Goal: Task Accomplishment & Management: Complete application form

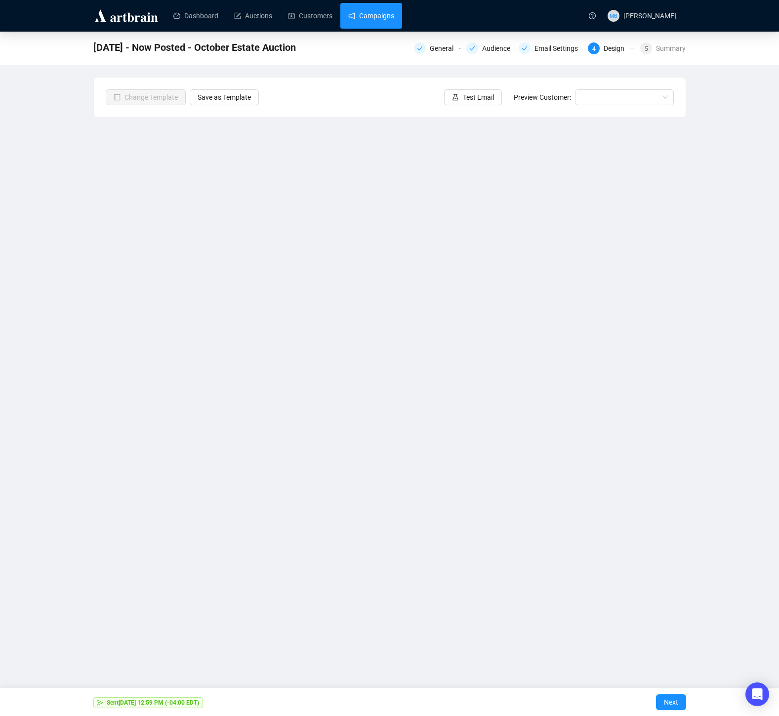
click at [379, 17] on link "Campaigns" at bounding box center [371, 16] width 46 height 26
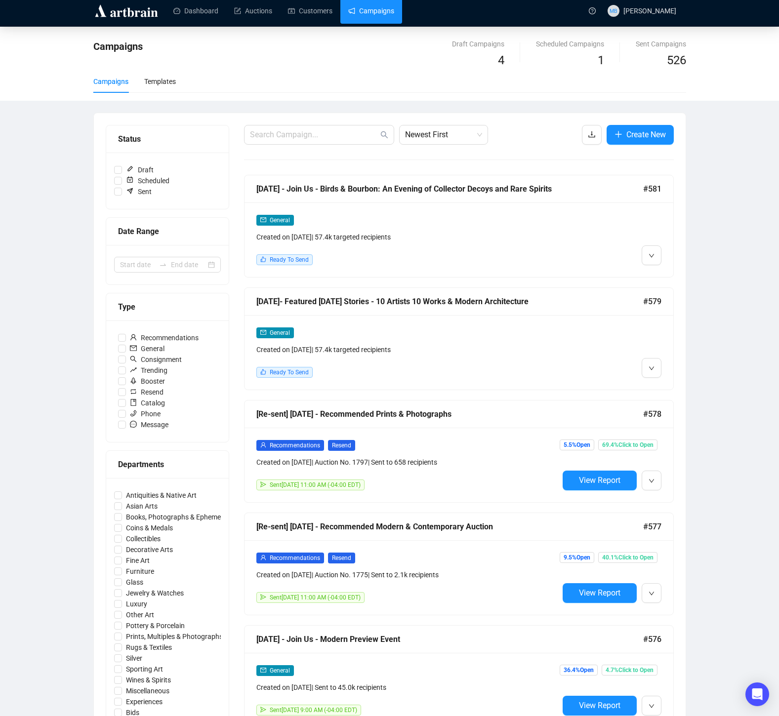
scroll to position [8, 0]
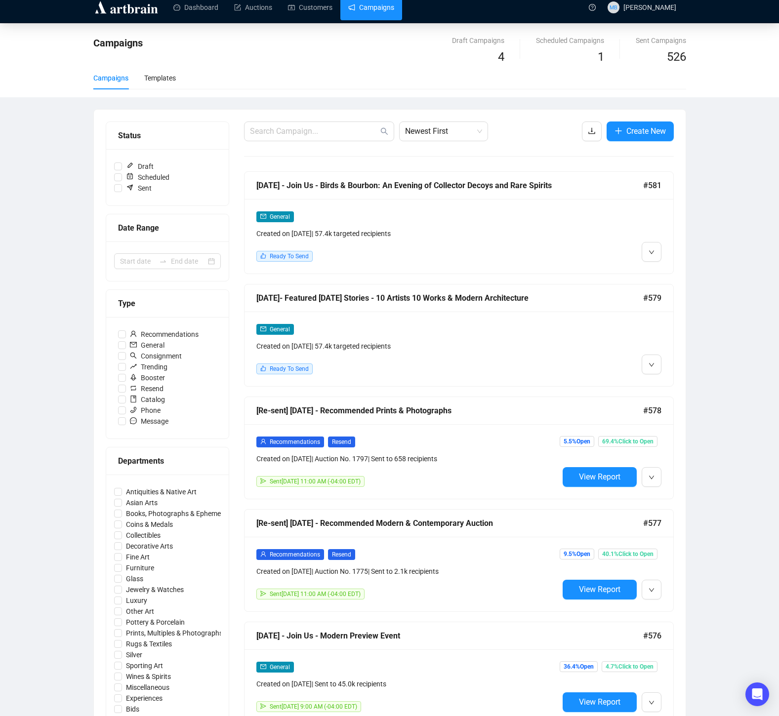
click at [538, 348] on div "Created on [DATE] | 57.4k targeted recipients" at bounding box center [407, 346] width 302 height 11
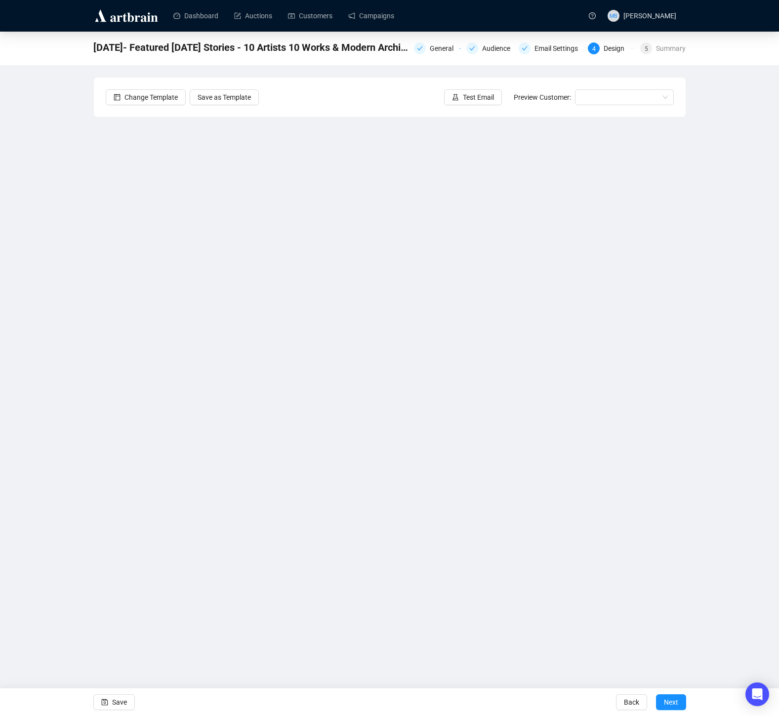
click at [391, 32] on div "[DATE]- Featured [DATE] Stories - 10 Artists 10 Works & Modern Architecture Gen…" at bounding box center [389, 49] width 779 height 34
click at [386, 19] on link "Campaigns" at bounding box center [371, 16] width 46 height 26
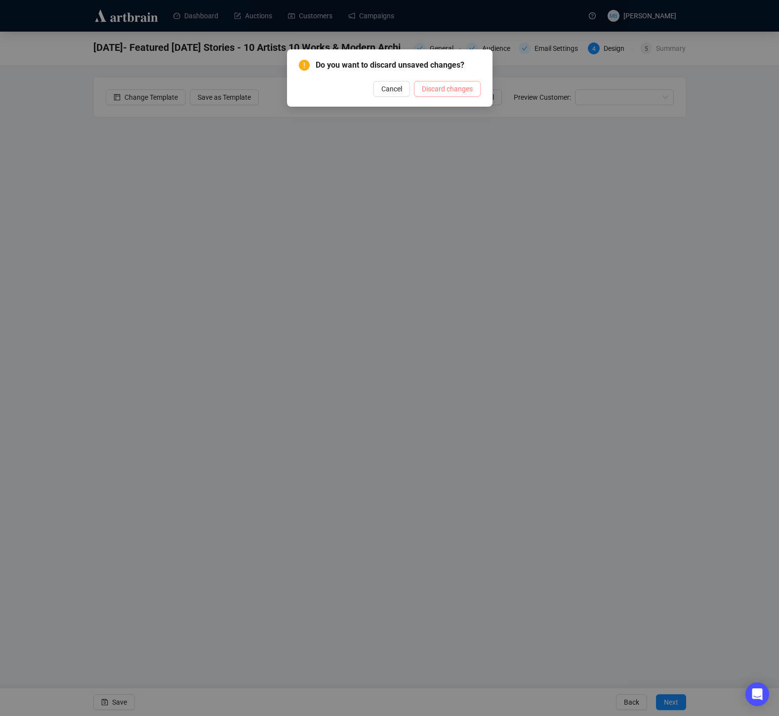
click at [435, 86] on span "Discard changes" at bounding box center [447, 88] width 51 height 11
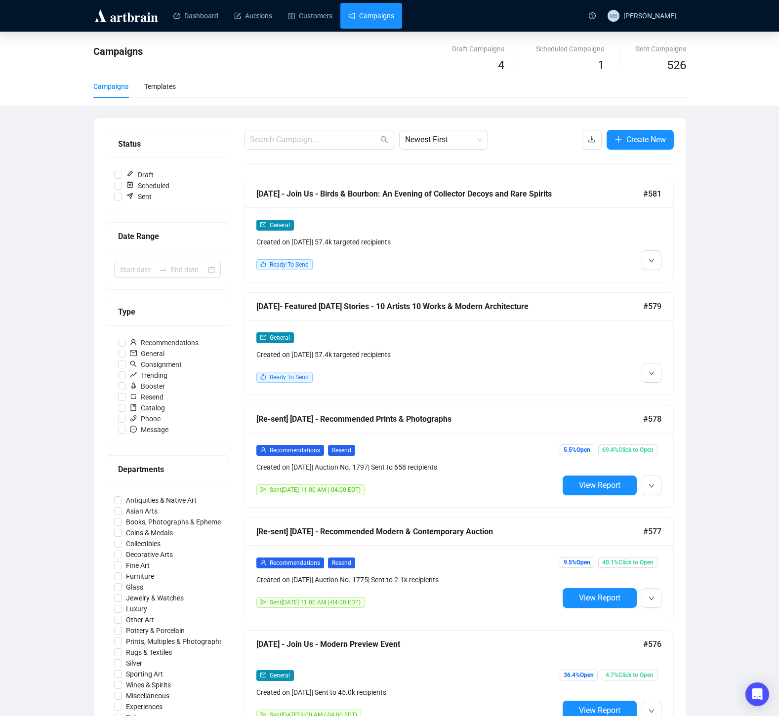
click at [552, 341] on div "General" at bounding box center [407, 337] width 302 height 11
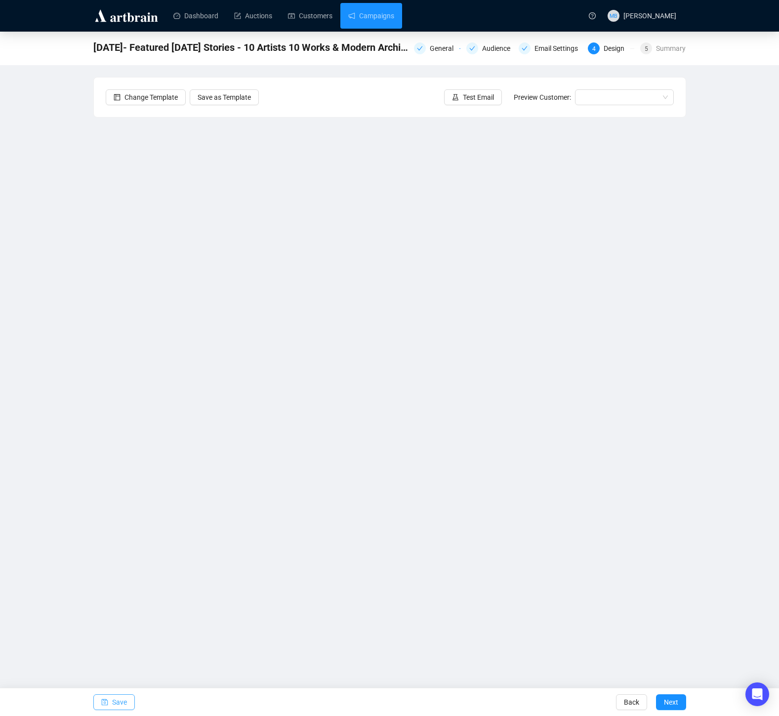
click at [125, 701] on span "Save" at bounding box center [119, 703] width 15 height 28
click at [118, 701] on span "Save" at bounding box center [119, 703] width 15 height 28
click at [474, 93] on span "Test Email" at bounding box center [478, 97] width 31 height 11
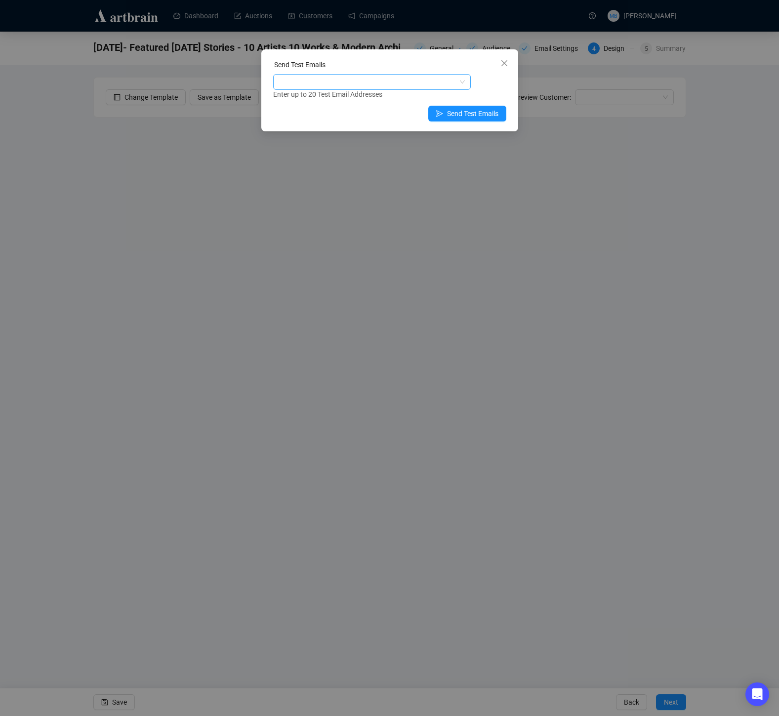
click at [389, 82] on div at bounding box center [366, 82] width 183 height 14
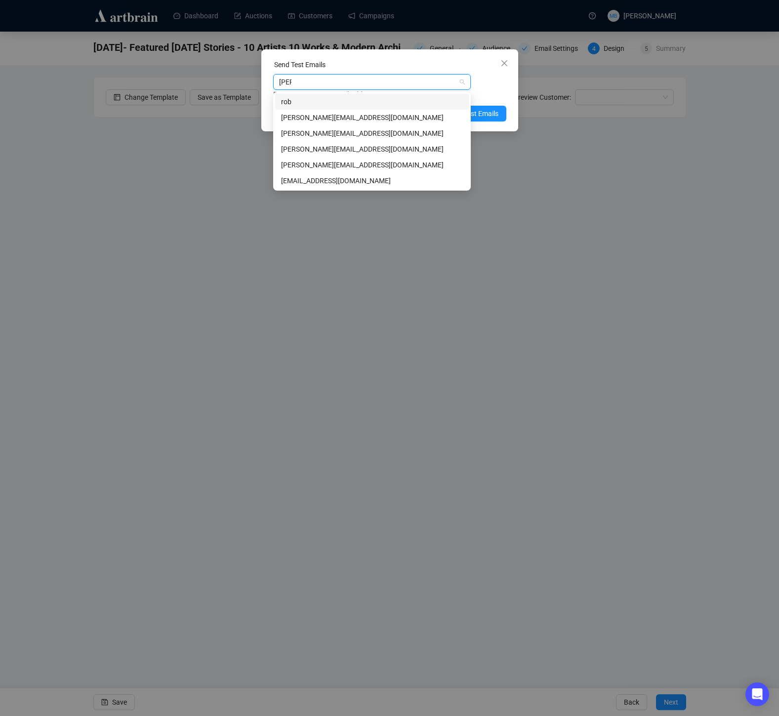
type input "[PERSON_NAME]"
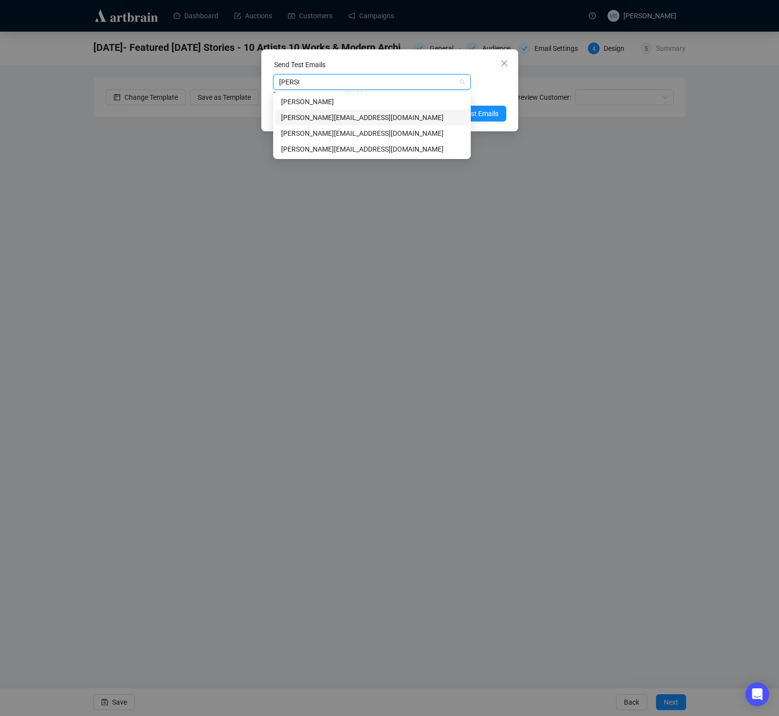
click at [381, 116] on div "[PERSON_NAME][EMAIL_ADDRESS][DOMAIN_NAME]" at bounding box center [372, 117] width 182 height 11
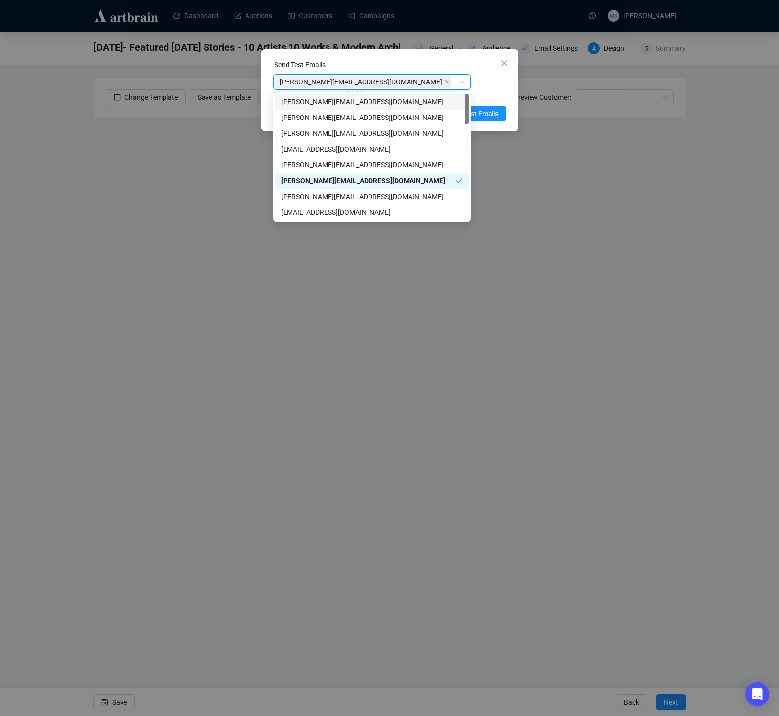
click at [403, 84] on div "[PERSON_NAME][EMAIL_ADDRESS][DOMAIN_NAME]" at bounding box center [366, 82] width 183 height 14
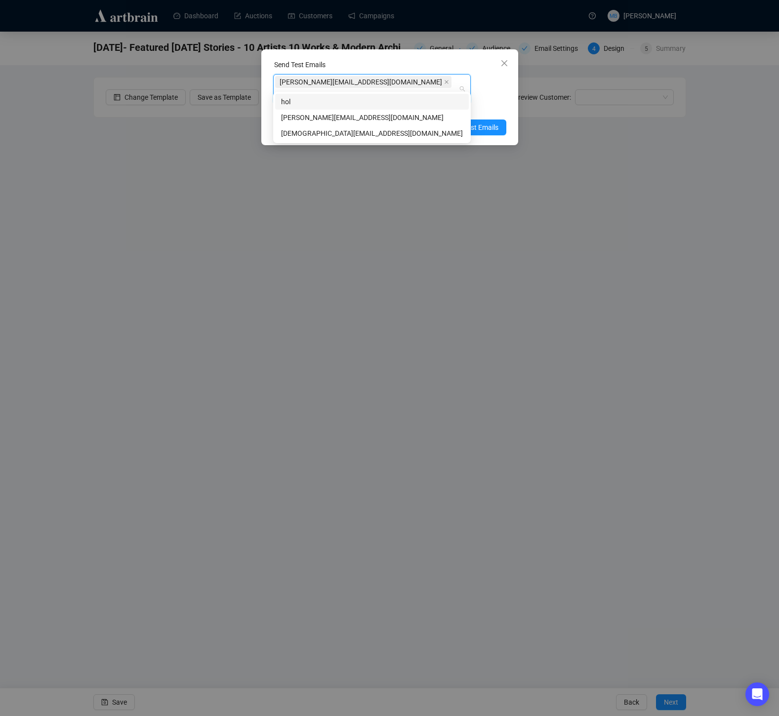
type input "[PERSON_NAME]"
click at [366, 117] on div "[PERSON_NAME][EMAIL_ADDRESS][DOMAIN_NAME]" at bounding box center [372, 117] width 182 height 11
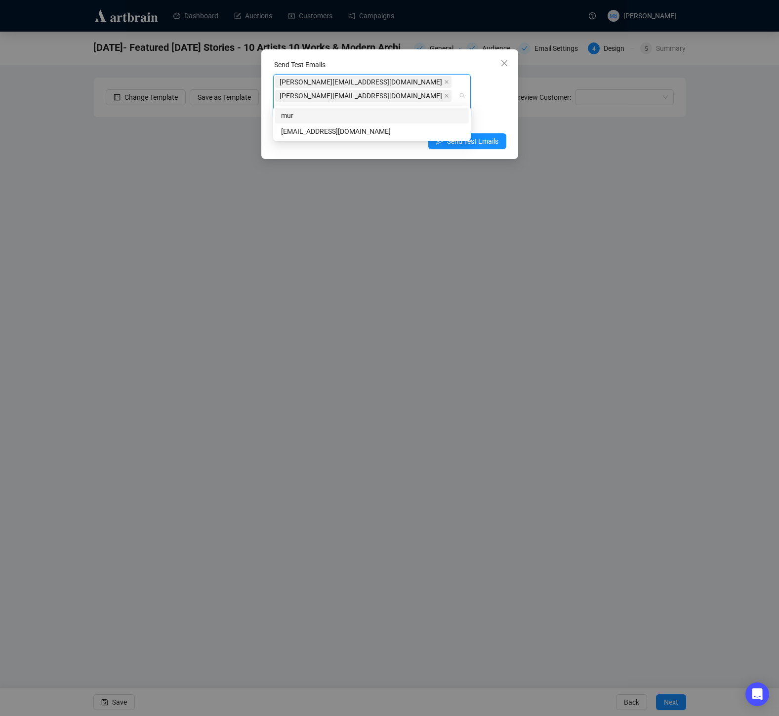
type input "muri"
click at [413, 132] on div "[EMAIL_ADDRESS][DOMAIN_NAME]" at bounding box center [372, 131] width 182 height 11
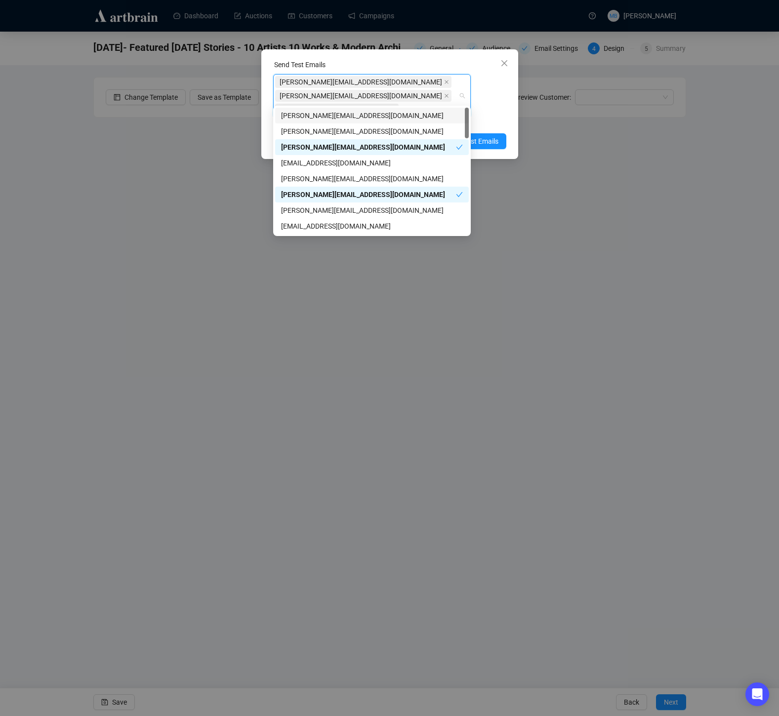
click at [489, 91] on div "[PERSON_NAME][EMAIL_ADDRESS][DOMAIN_NAME] [PERSON_NAME][EMAIL_ADDRESS][DOMAIN_N…" at bounding box center [389, 100] width 233 height 53
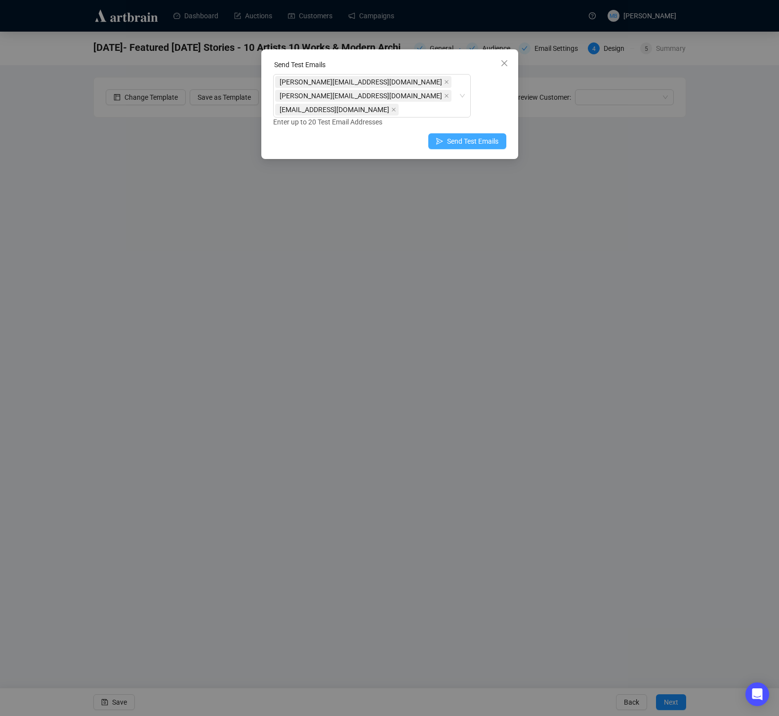
click at [474, 136] on span "Send Test Emails" at bounding box center [472, 141] width 51 height 11
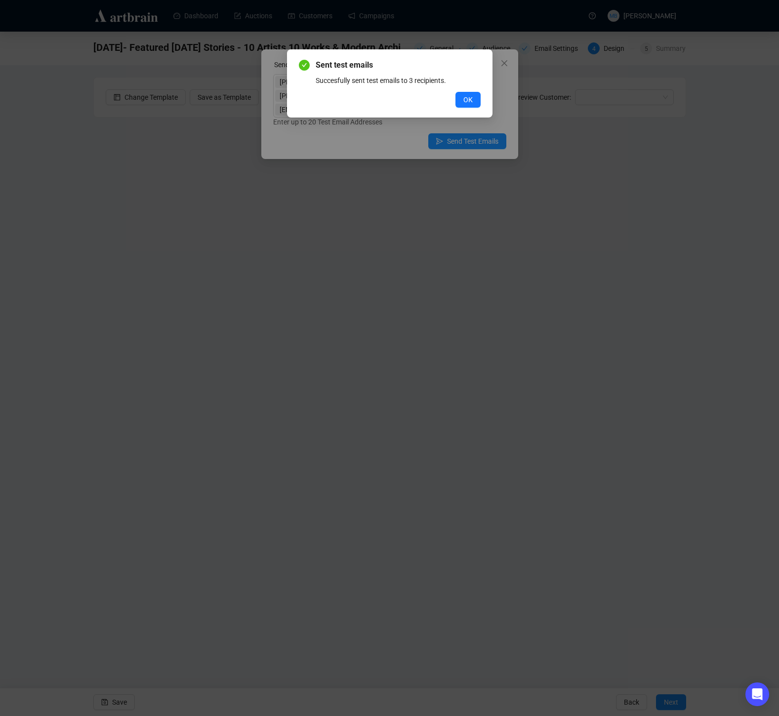
click at [455, 92] on button "OK" at bounding box center [467, 100] width 25 height 16
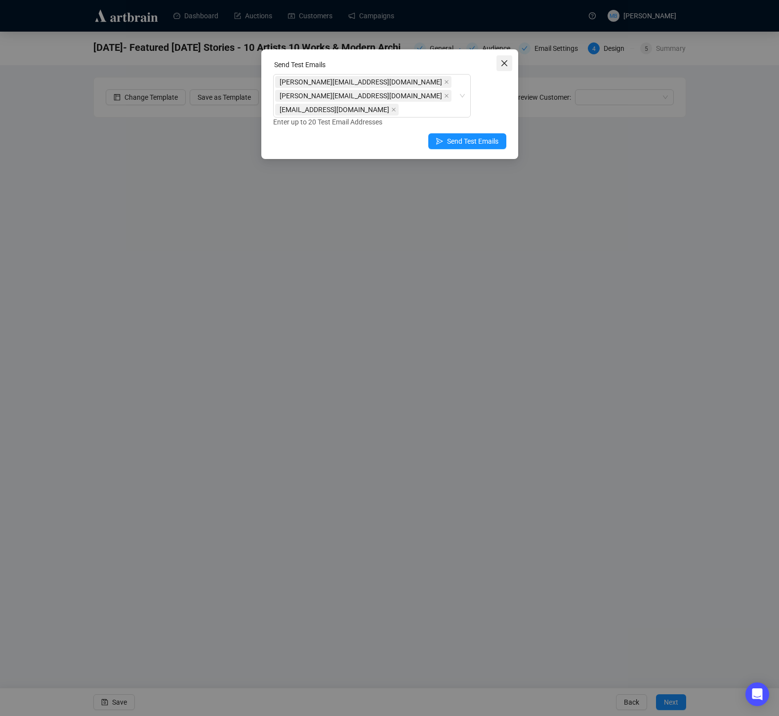
click at [506, 64] on icon "close" at bounding box center [504, 63] width 8 height 8
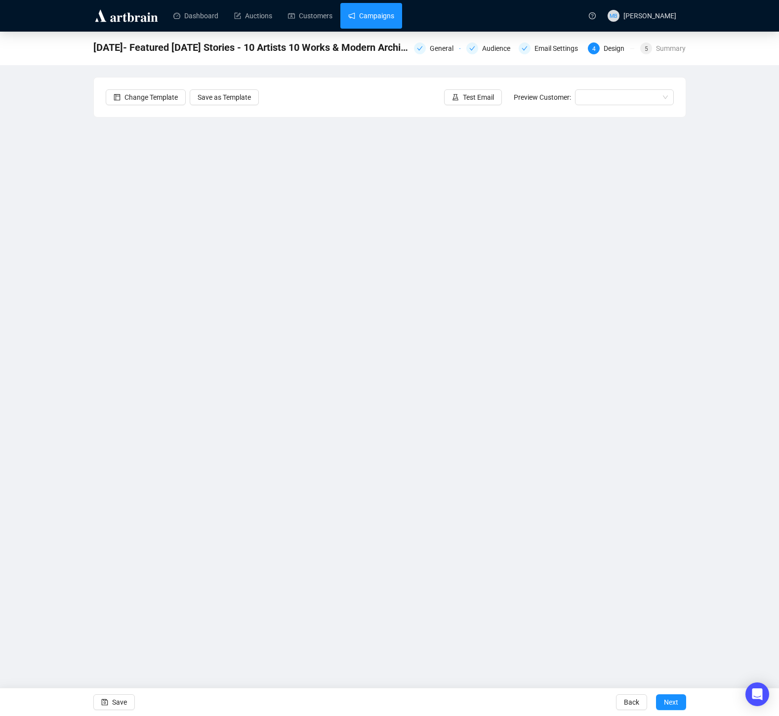
click at [378, 13] on link "Campaigns" at bounding box center [371, 16] width 46 height 26
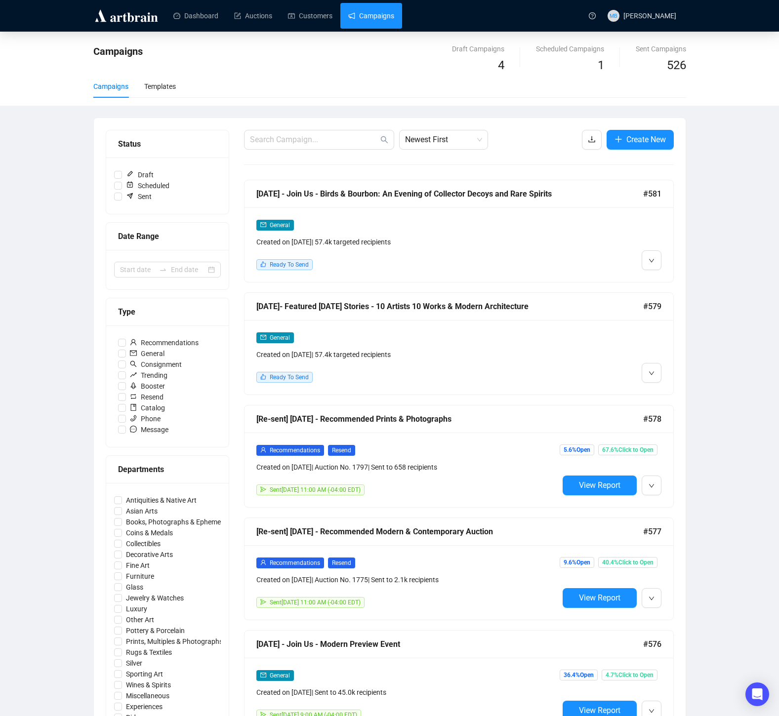
click at [521, 351] on div "Created on [DATE] | 57.4k targeted recipients" at bounding box center [407, 354] width 302 height 11
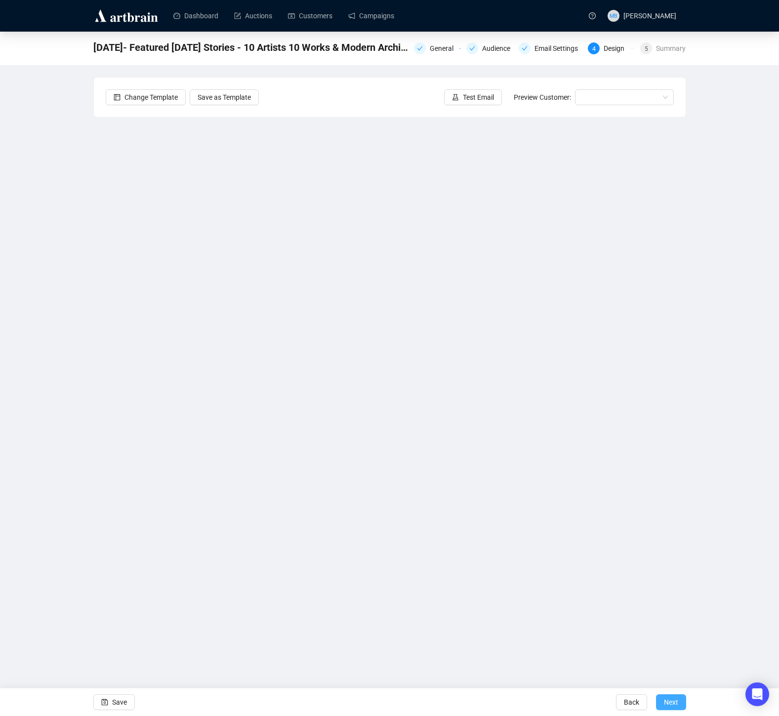
click at [667, 706] on span "Next" at bounding box center [671, 703] width 14 height 28
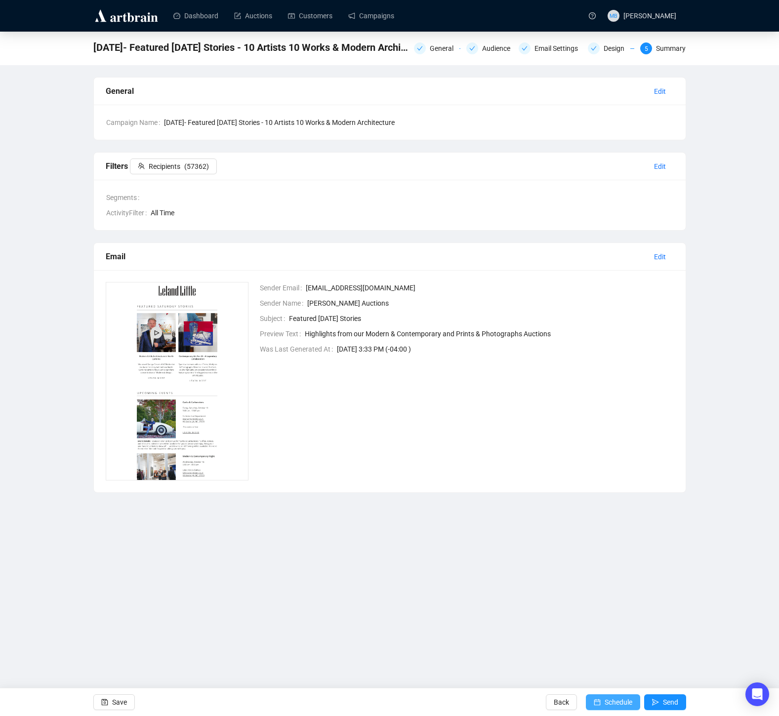
click at [620, 702] on span "Schedule" at bounding box center [619, 703] width 28 height 28
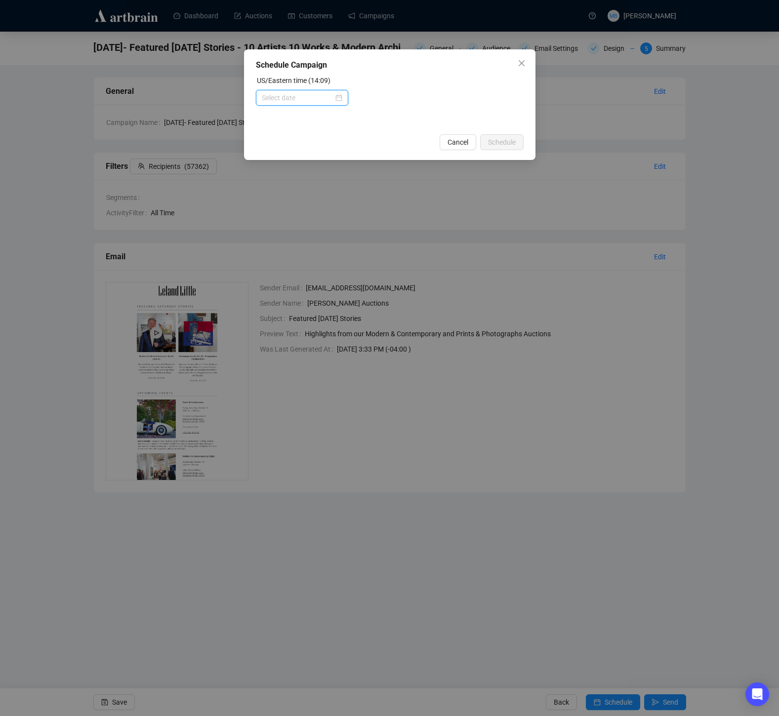
click at [295, 97] on input at bounding box center [298, 97] width 72 height 11
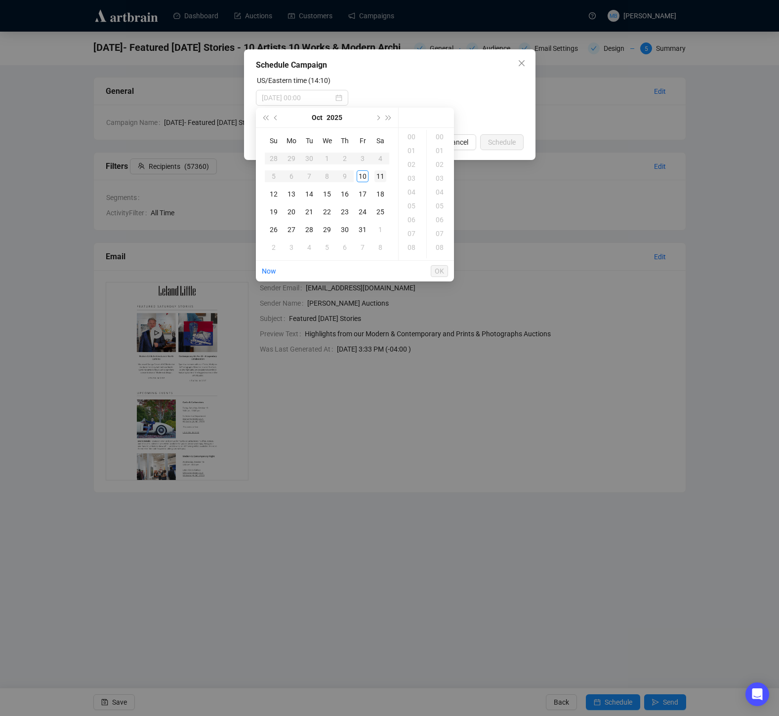
click at [380, 179] on div "11" at bounding box center [380, 176] width 12 height 12
click at [413, 247] on div "08" at bounding box center [413, 248] width 24 height 14
click at [443, 196] on div "15" at bounding box center [441, 193] width 24 height 14
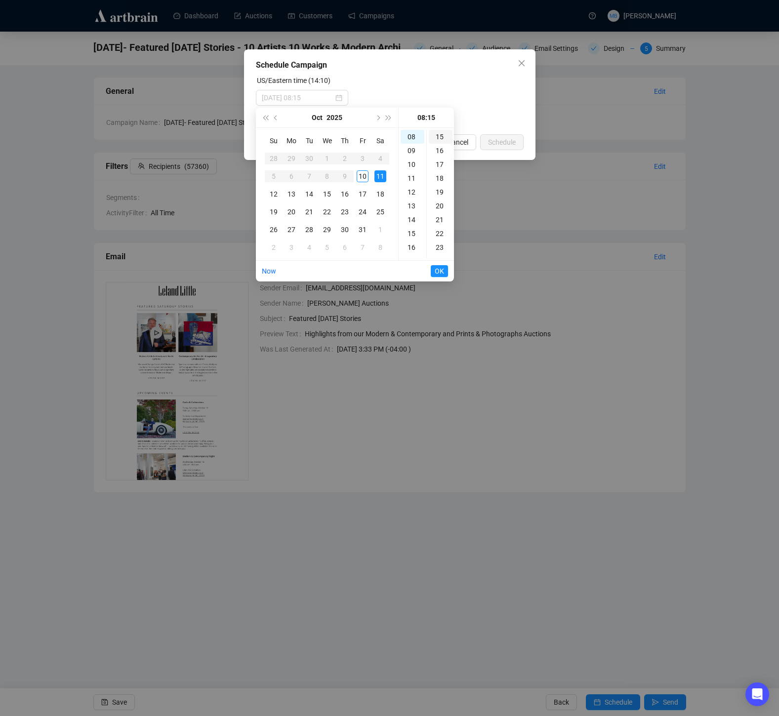
click at [438, 136] on div "15" at bounding box center [441, 137] width 24 height 14
type input "[DATE] 08:15"
click at [436, 274] on span "OK" at bounding box center [439, 271] width 9 height 19
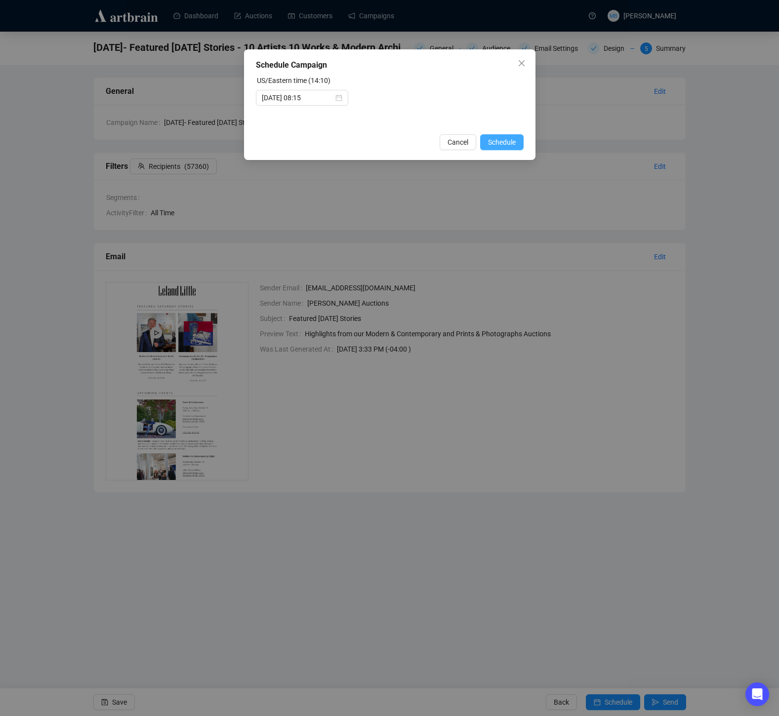
click at [503, 143] on span "Schedule" at bounding box center [502, 142] width 28 height 11
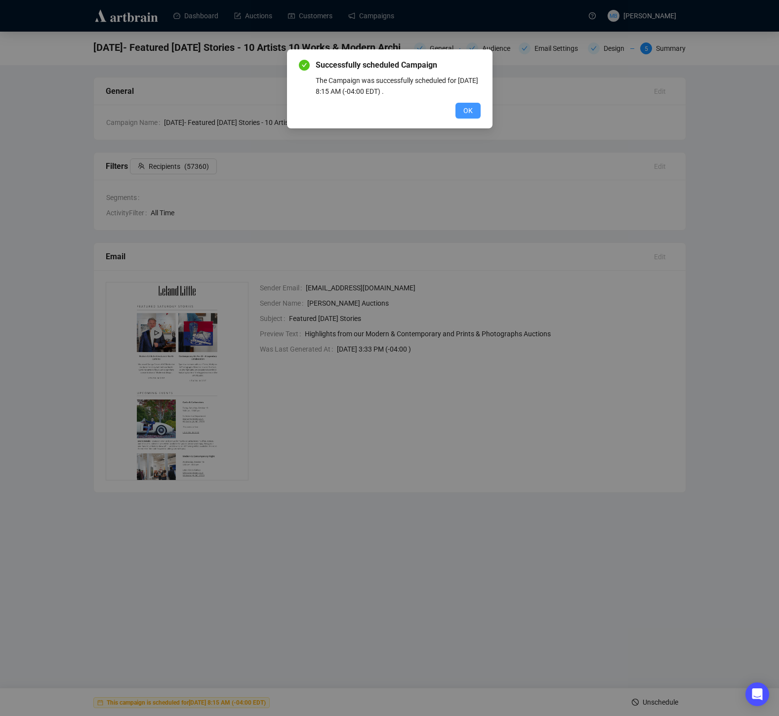
click at [476, 113] on button "OK" at bounding box center [467, 111] width 25 height 16
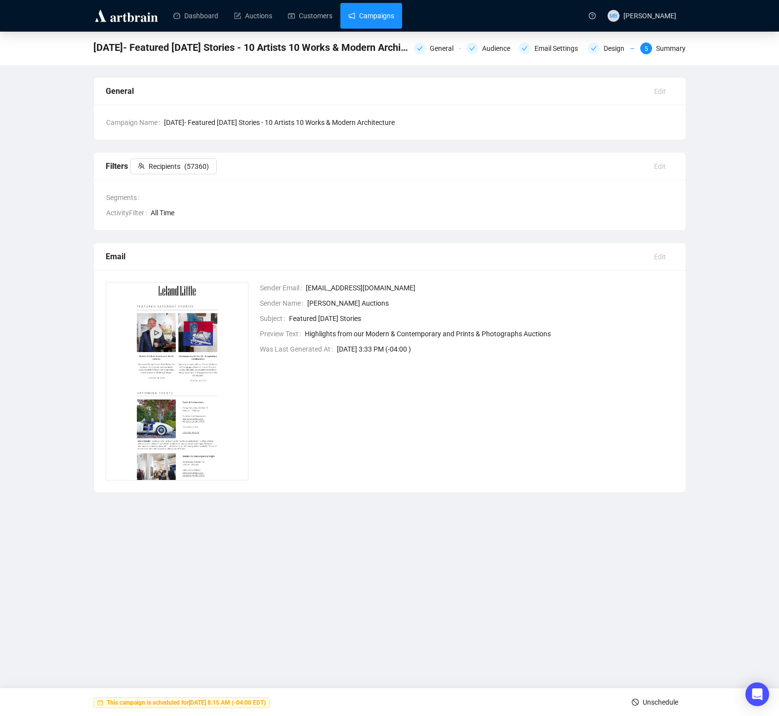
click at [393, 21] on link "Campaigns" at bounding box center [371, 16] width 46 height 26
